Goal: Task Accomplishment & Management: Manage account settings

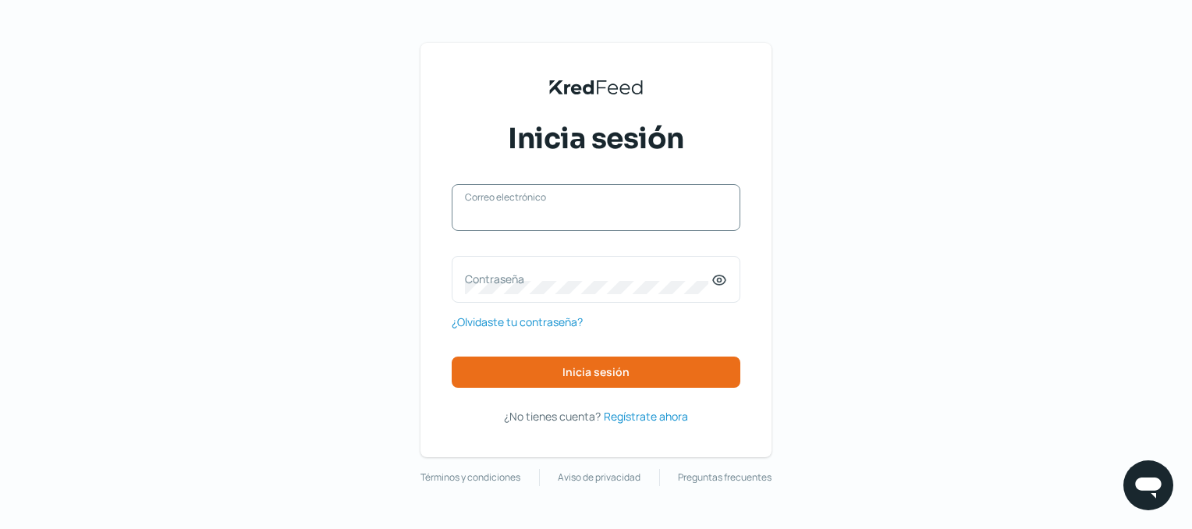
click at [605, 216] on input "Correo electrónico" at bounding box center [596, 215] width 262 height 14
type input "[EMAIL_ADDRESS][DOMAIN_NAME]"
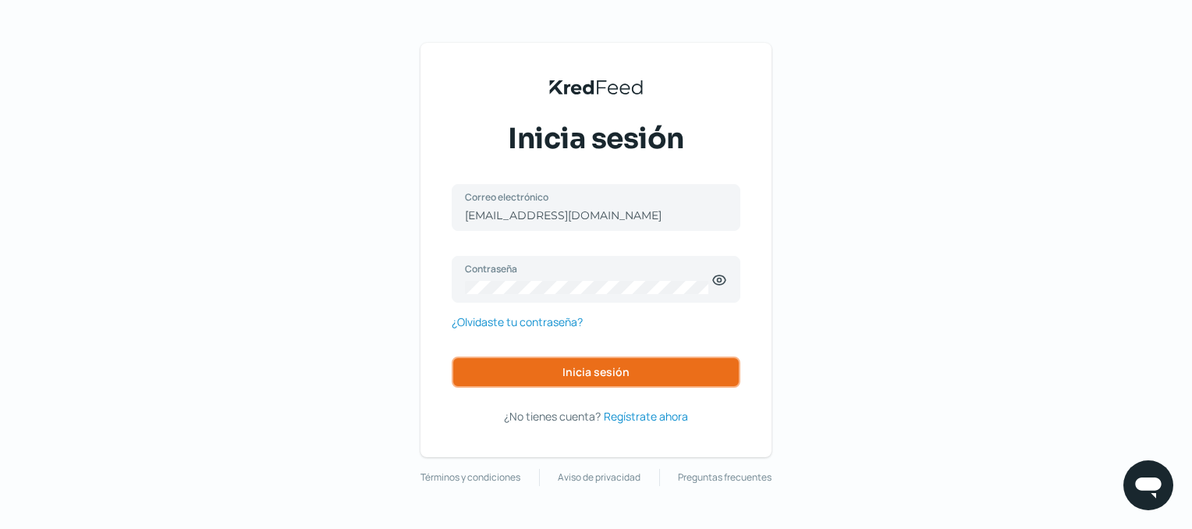
click at [593, 376] on span "Inicia sesión" at bounding box center [596, 372] width 67 height 11
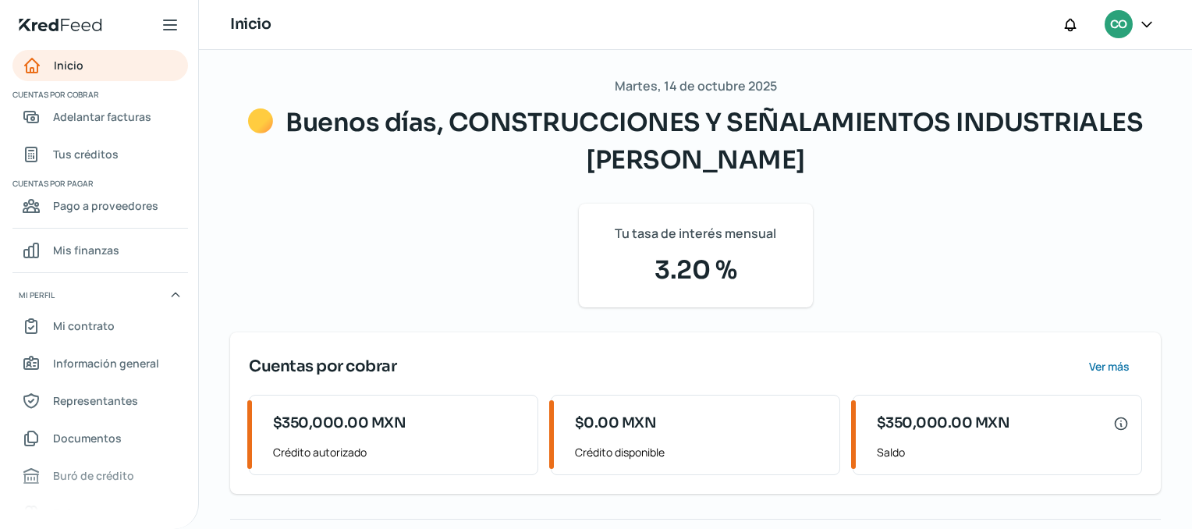
drag, startPoint x: 1191, startPoint y: 98, endPoint x: 1198, endPoint y: 166, distance: 68.3
click at [1192, 166] on html "Inicio | KredFeed Inicio Cuentas por cobrar Adelantar facturas Tus créditos Cue…" at bounding box center [596, 264] width 1192 height 529
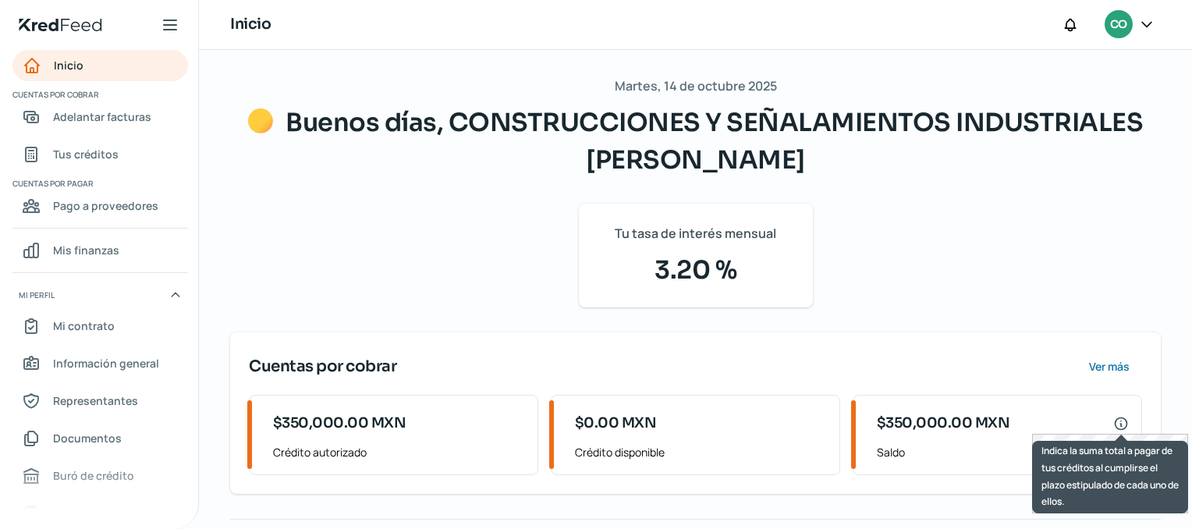
click at [1118, 419] on icon at bounding box center [1122, 424] width 16 height 16
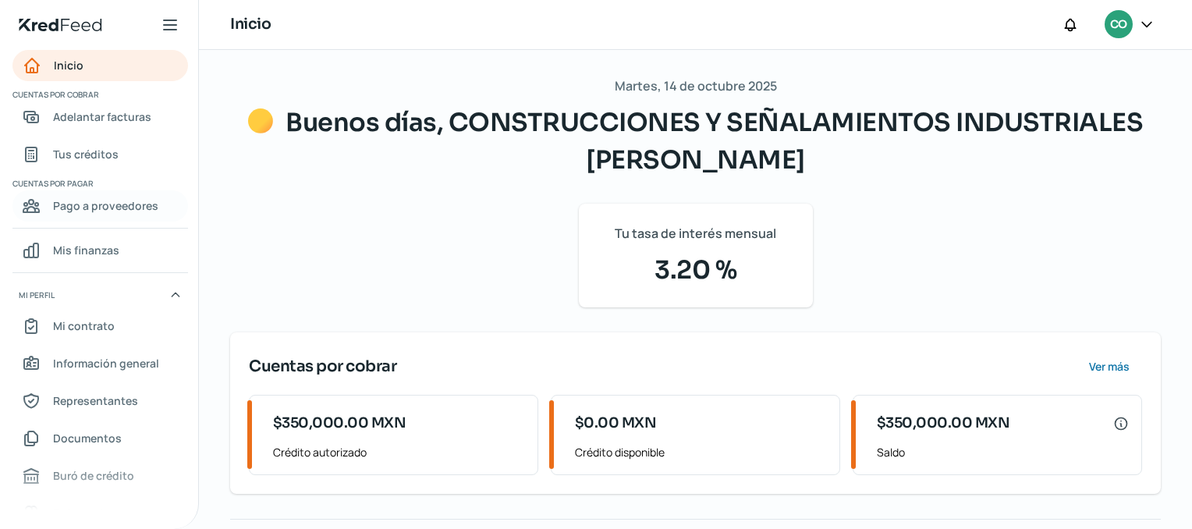
click at [101, 204] on span "Pago a proveedores" at bounding box center [105, 206] width 105 height 20
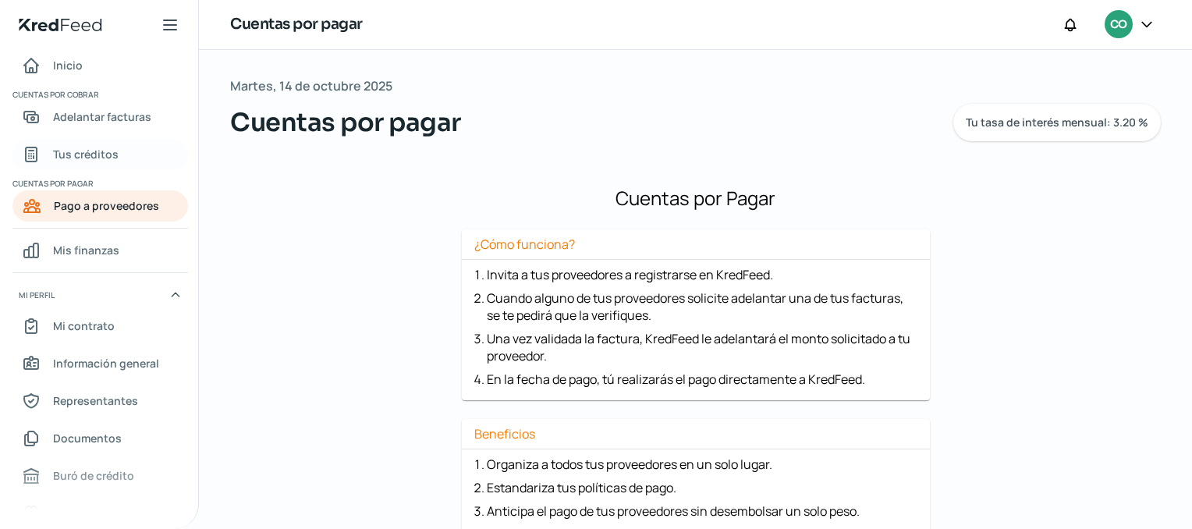
click at [119, 156] on link "Tus créditos" at bounding box center [100, 154] width 176 height 31
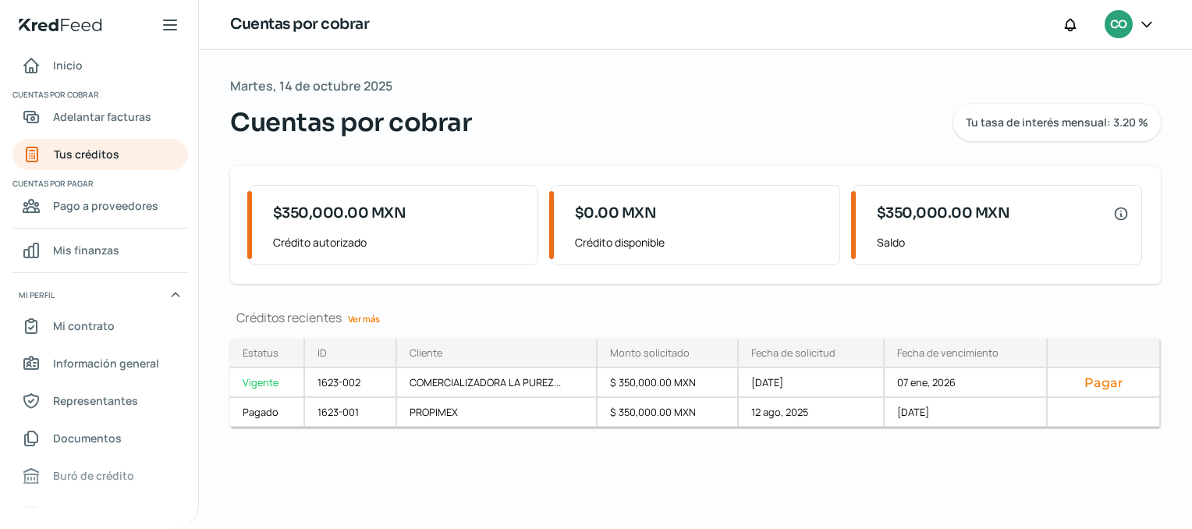
click at [1149, 22] on icon at bounding box center [1147, 24] width 9 height 5
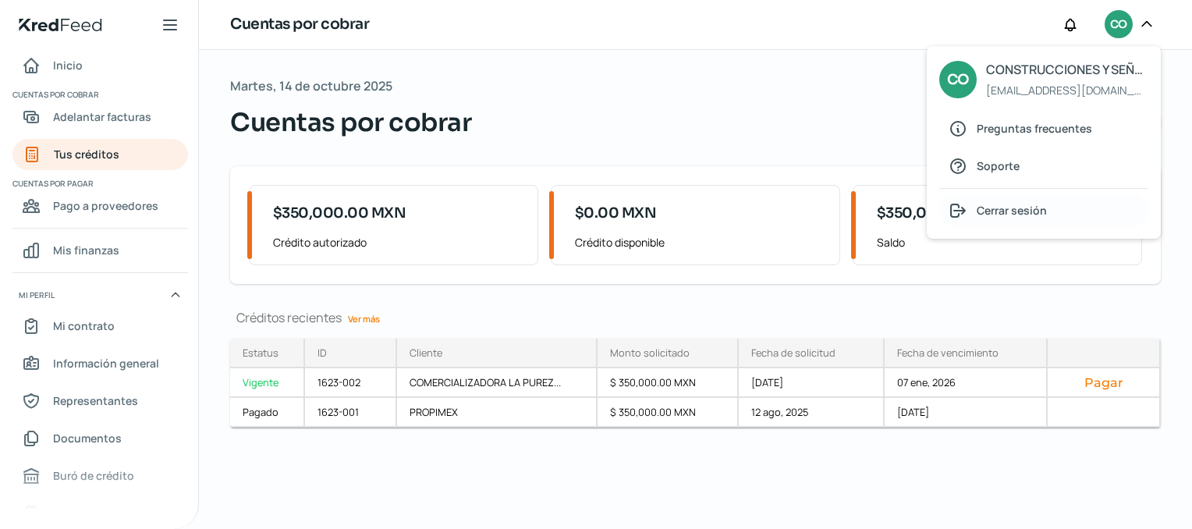
click at [1014, 208] on span "Cerrar sesión" at bounding box center [1012, 211] width 70 height 20
